Goal: Task Accomplishment & Management: Manage account settings

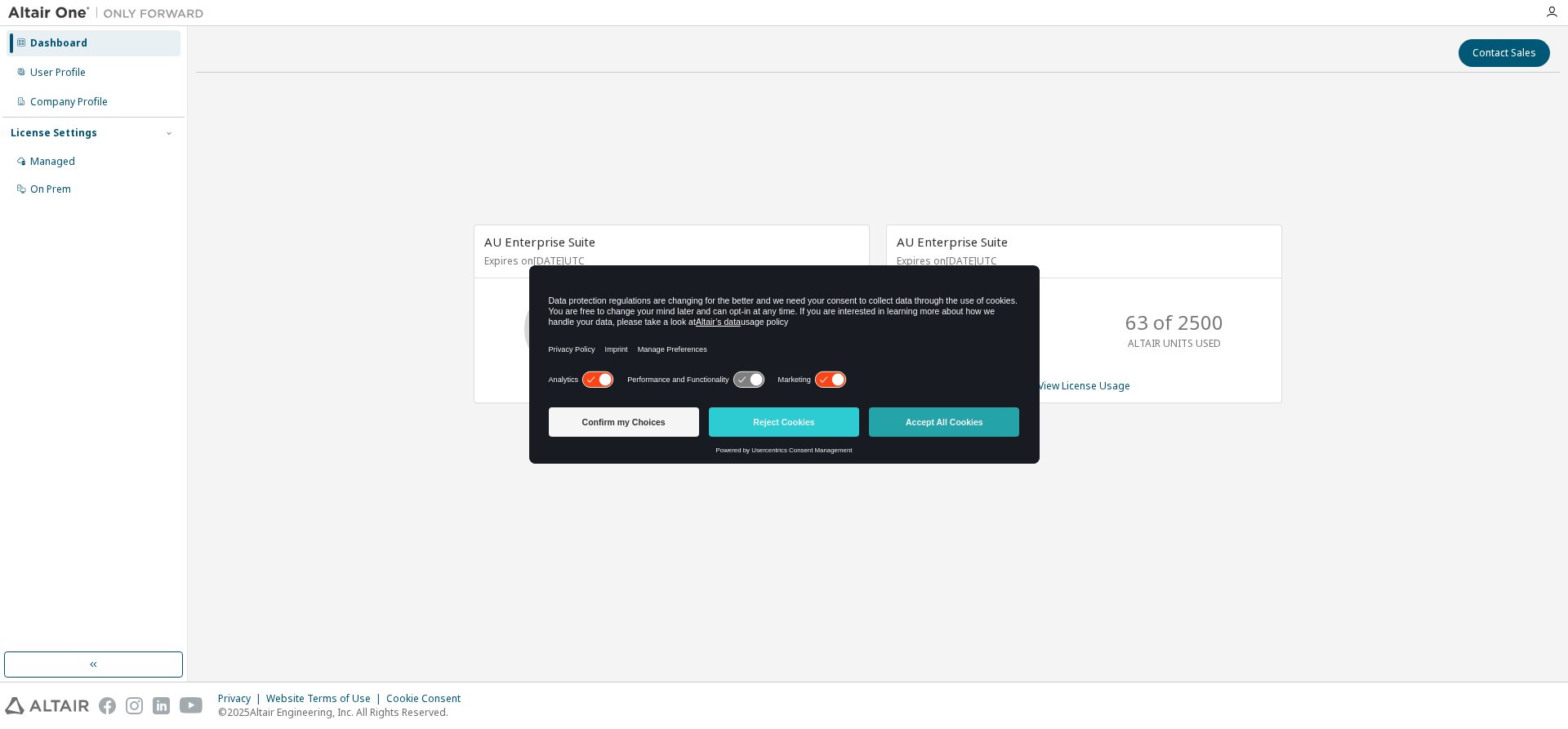
click at [927, 411] on button "Accept All Cookies" at bounding box center [944, 421] width 150 height 29
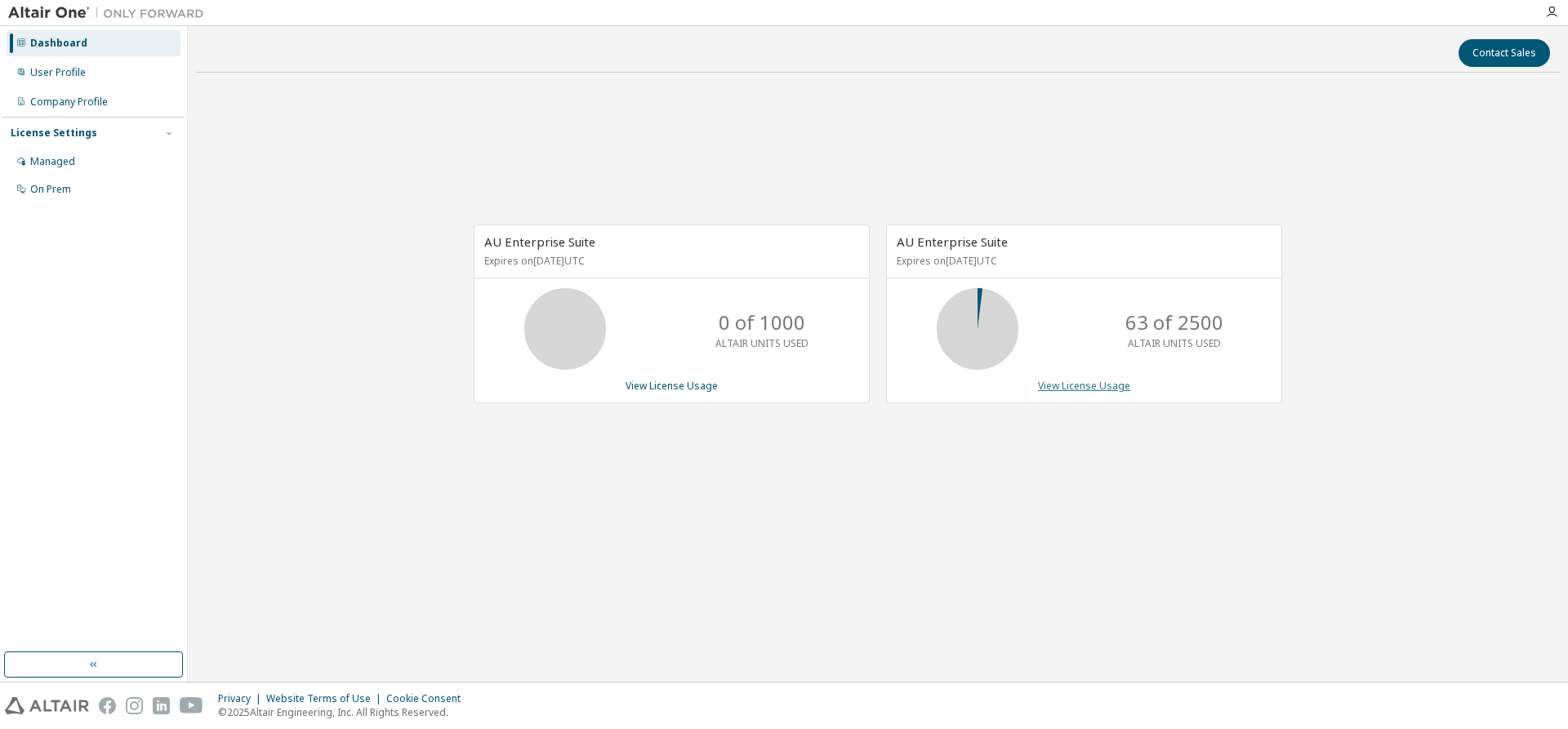
click at [1076, 383] on link "View License Usage" at bounding box center [1084, 386] width 92 height 14
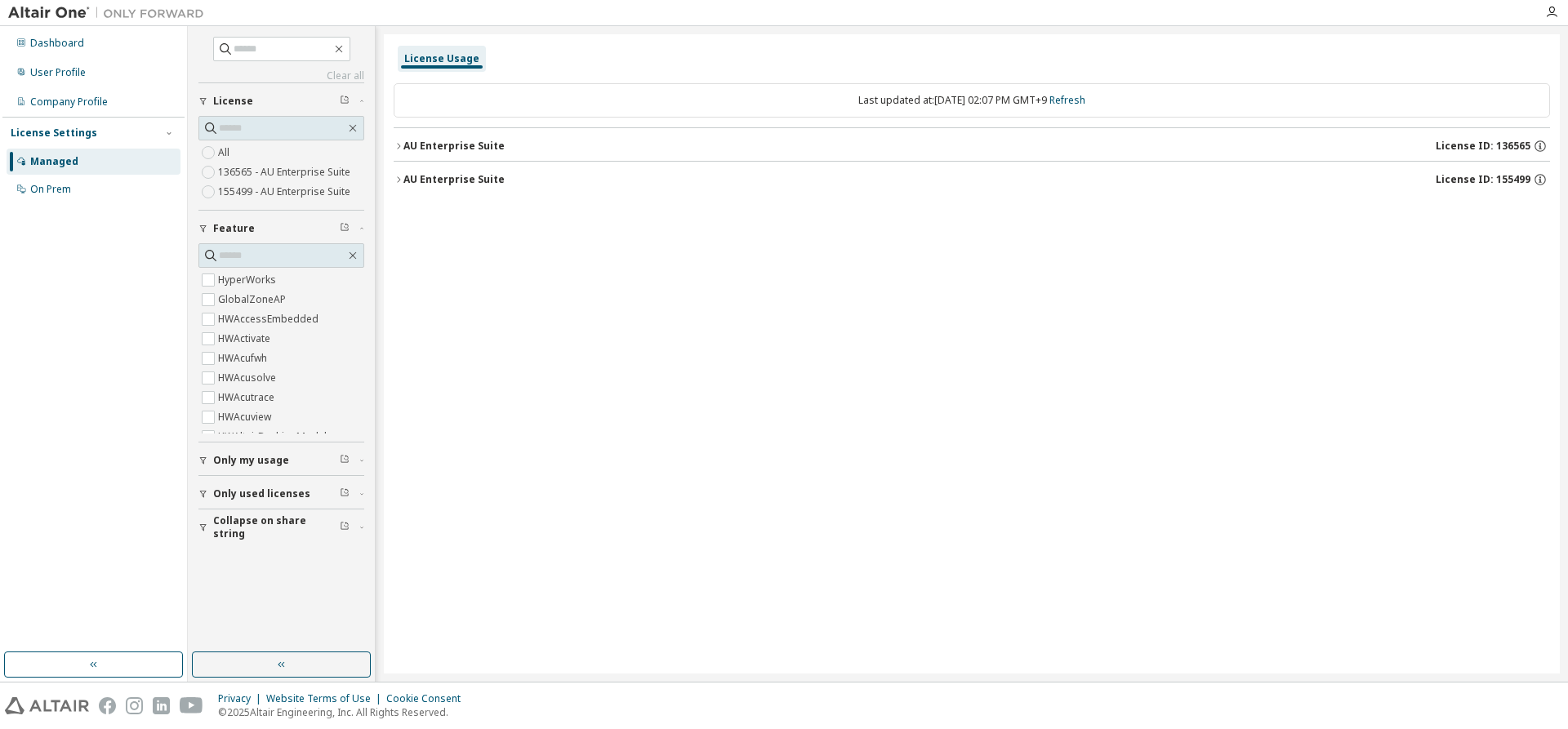
click at [401, 149] on icon "button" at bounding box center [398, 146] width 10 height 10
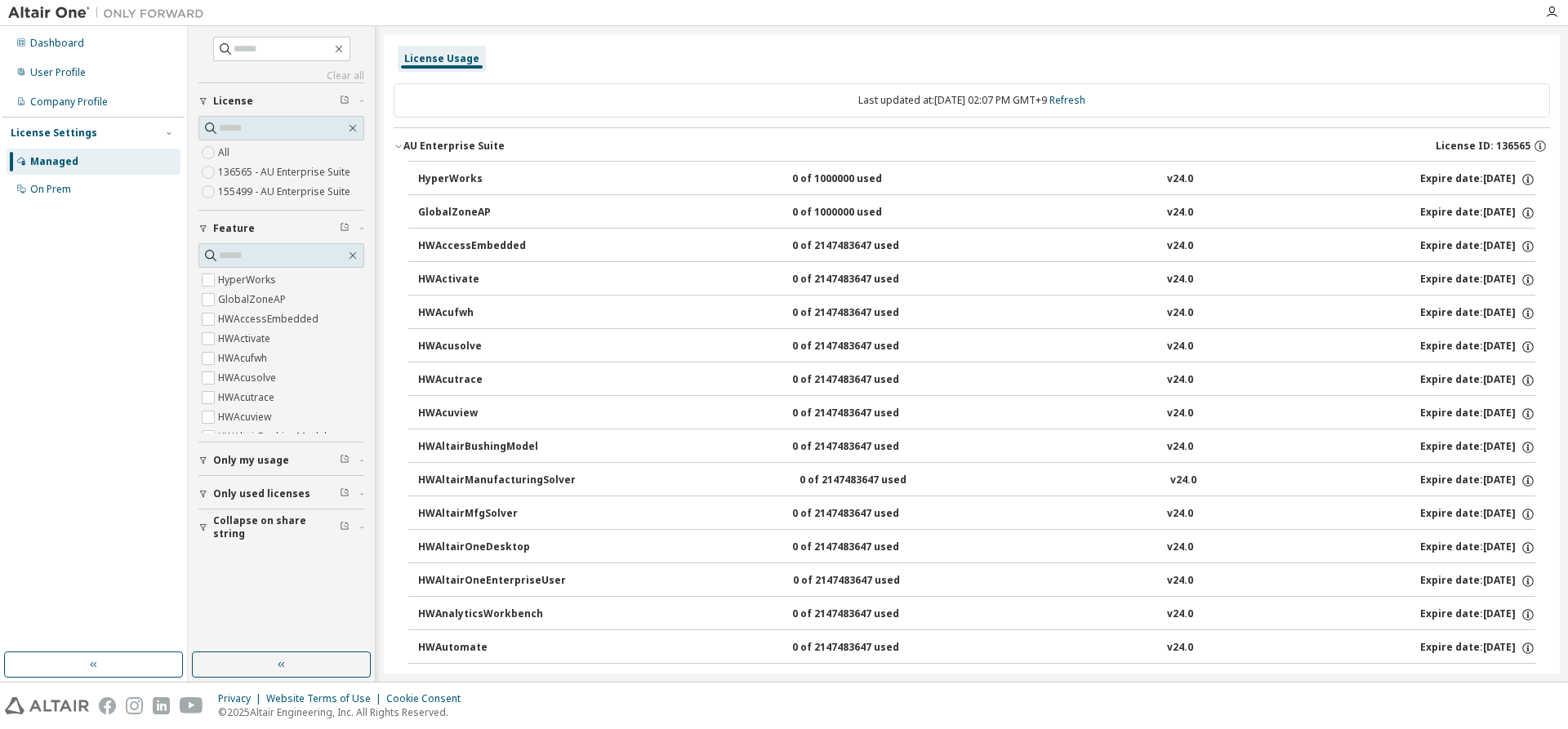
click at [406, 151] on div "AU Enterprise Suite" at bounding box center [454, 146] width 101 height 13
